Goal: Book appointment/travel/reservation

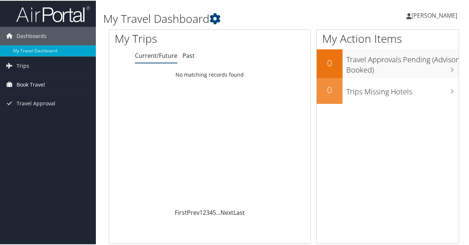
click at [43, 84] on span "Book Travel" at bounding box center [31, 84] width 28 height 18
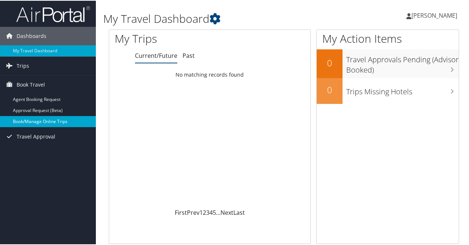
click at [41, 118] on link "Book/Manage Online Trips" at bounding box center [48, 120] width 96 height 11
